Goal: Check status: Check status

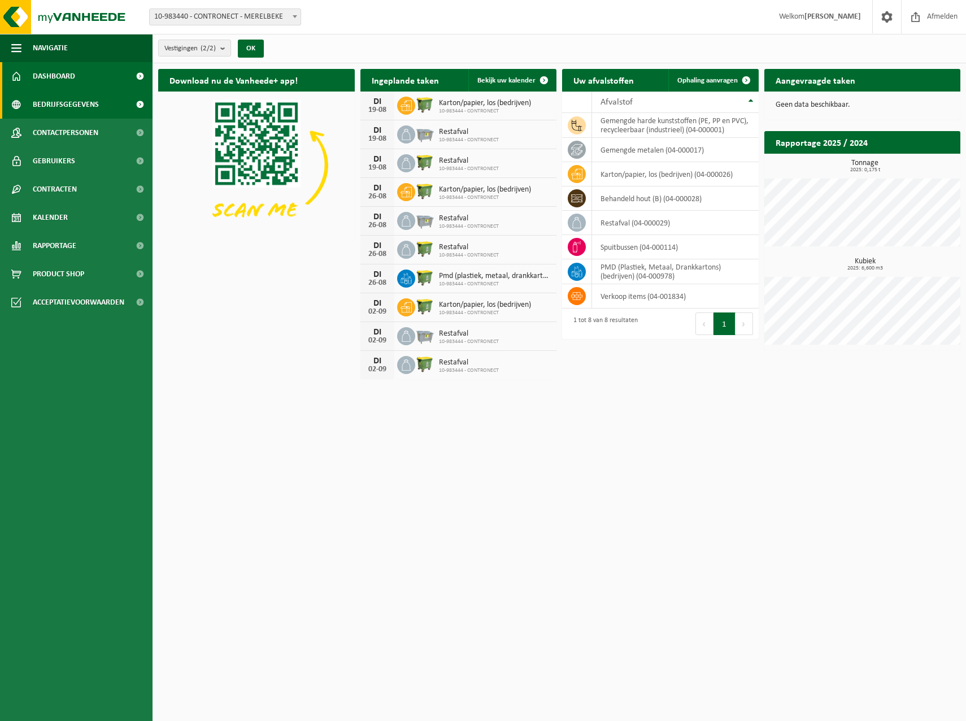
click at [58, 102] on span "Bedrijfsgegevens" at bounding box center [66, 104] width 66 height 28
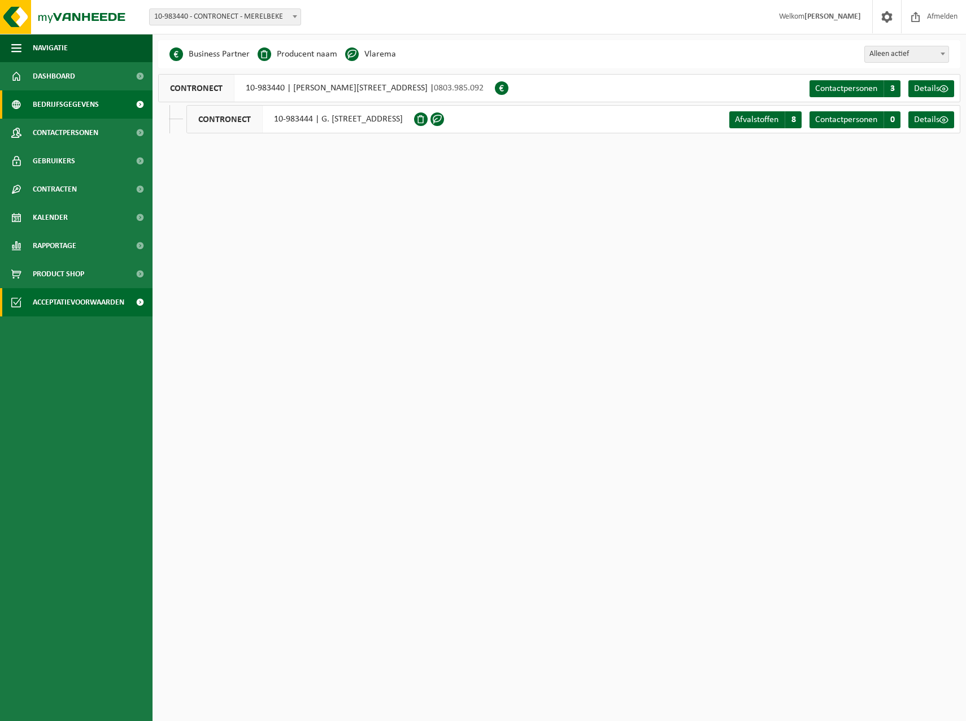
click at [67, 299] on span "Acceptatievoorwaarden" at bounding box center [78, 302] width 91 height 28
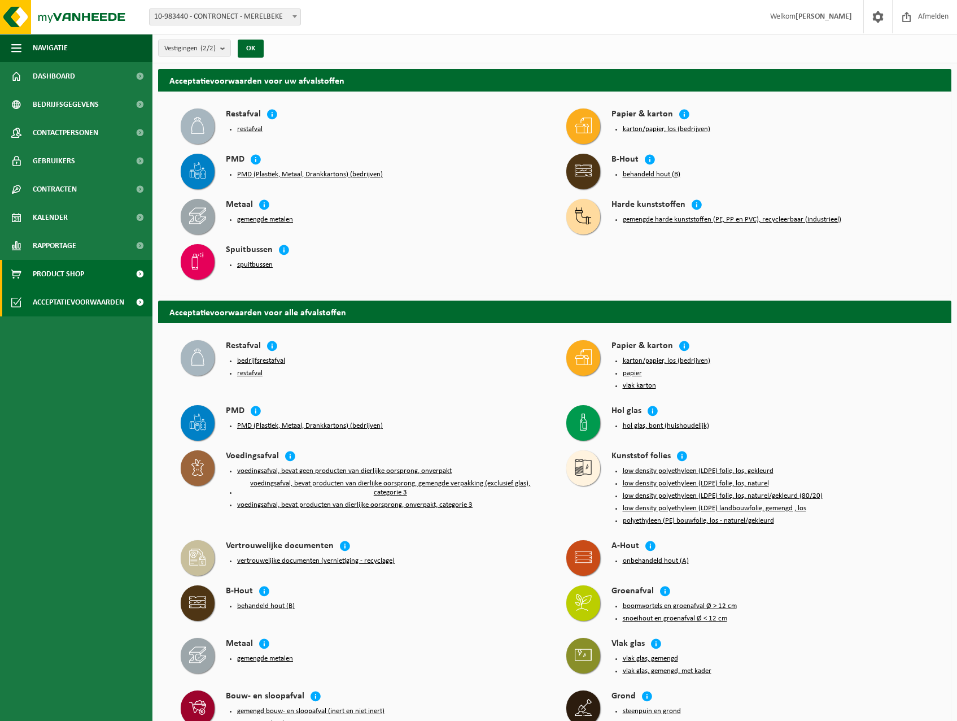
click at [54, 276] on span "Product Shop" at bounding box center [58, 274] width 51 height 28
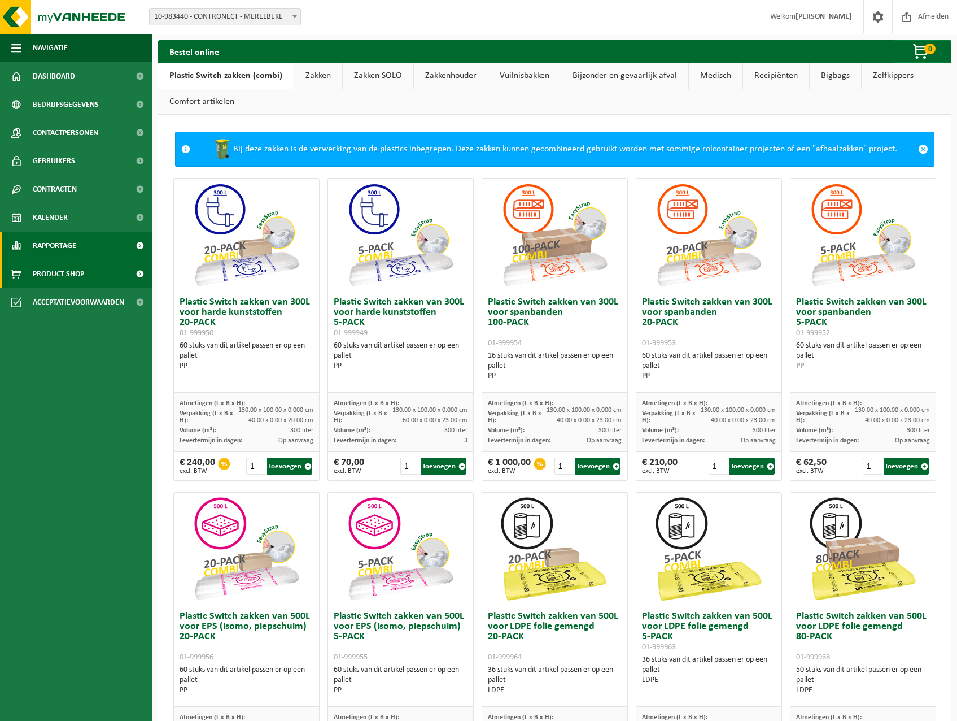
click at [57, 244] on span "Rapportage" at bounding box center [54, 246] width 43 height 28
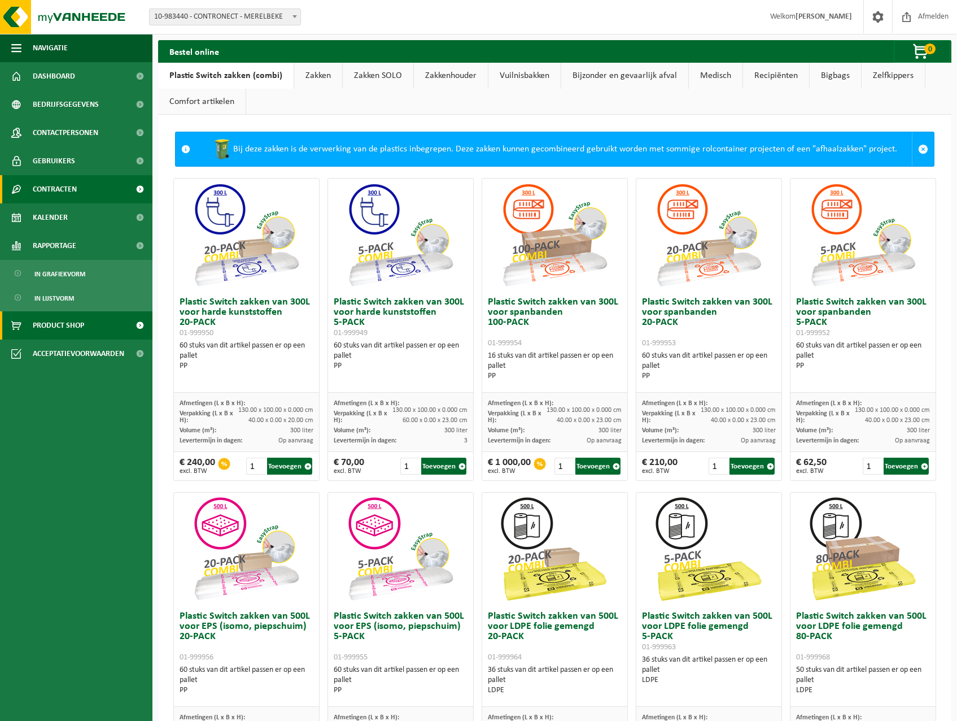
click at [57, 191] on span "Contracten" at bounding box center [55, 189] width 44 height 28
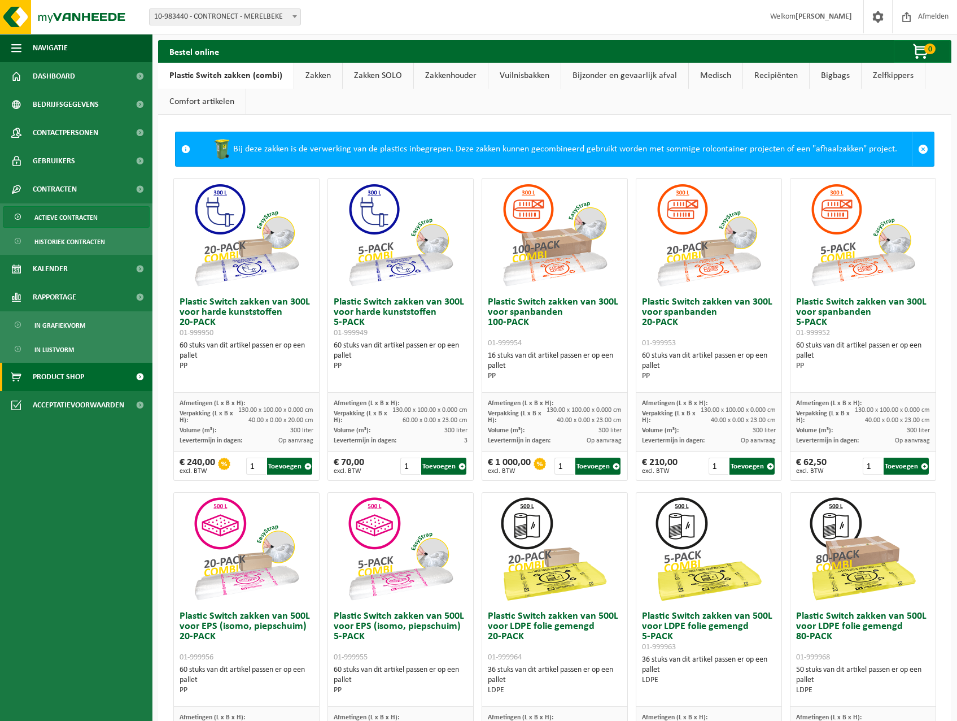
click at [64, 216] on span "Actieve contracten" at bounding box center [65, 217] width 63 height 21
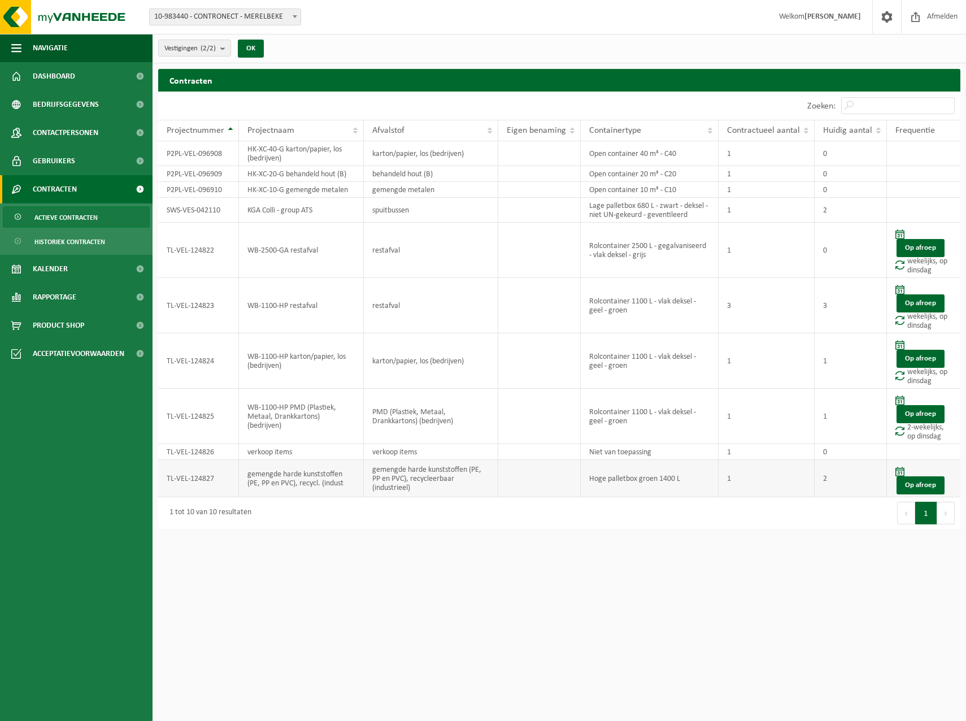
click at [691, 484] on td "Hoge palletbox groen 1400 L" at bounding box center [650, 478] width 138 height 37
click at [678, 212] on td "Lage palletbox 680 L - zwart - deksel - niet UN-gekeurd - geventileerd" at bounding box center [650, 210] width 138 height 25
click at [942, 19] on span "Afmelden" at bounding box center [942, 16] width 36 height 33
